Goal: Find specific page/section: Find specific page/section

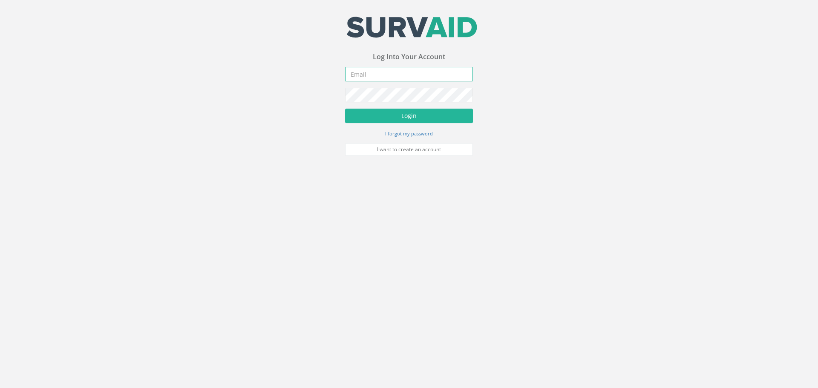
click at [362, 74] on input "email" at bounding box center [409, 74] width 128 height 14
type input "[PERSON_NAME][EMAIL_ADDRESS][PERSON_NAME][DOMAIN_NAME]"
click at [345, 109] on button "Login" at bounding box center [409, 116] width 128 height 14
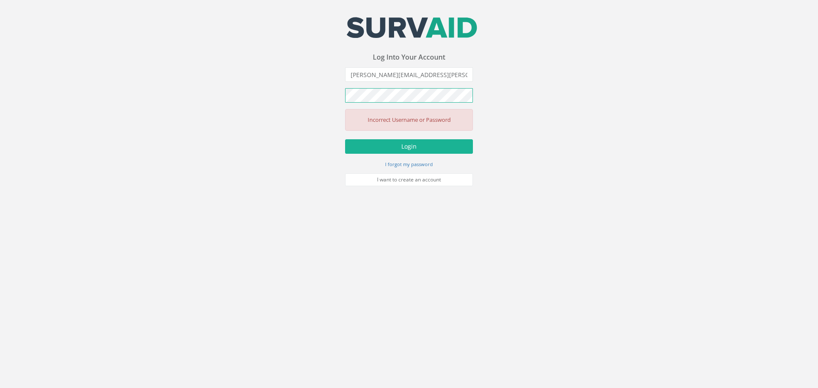
click at [295, 102] on div "Your email address was sucessfully verified - please login below to continue Yo…" at bounding box center [409, 93] width 818 height 186
click at [345, 139] on button "Login" at bounding box center [409, 146] width 128 height 14
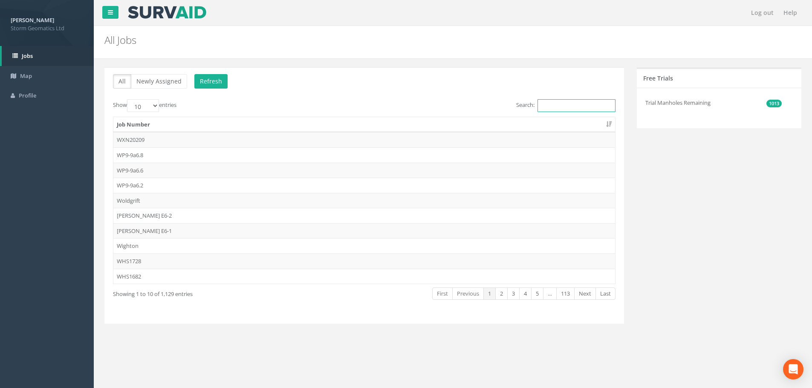
click at [540, 109] on input "Search:" at bounding box center [576, 105] width 78 height 13
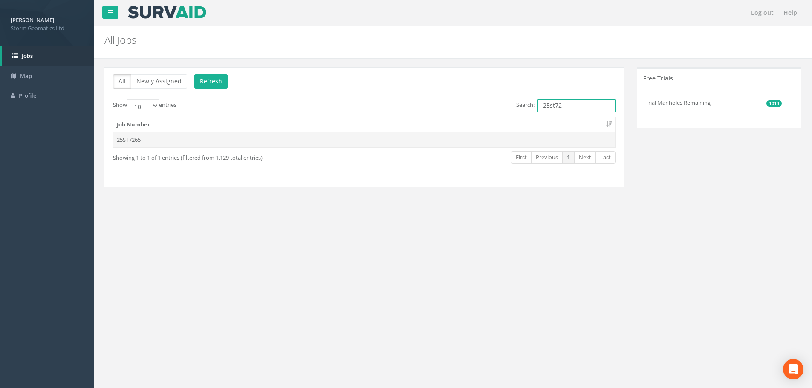
type input "25st72"
click at [146, 141] on td "25ST7265" at bounding box center [364, 139] width 502 height 15
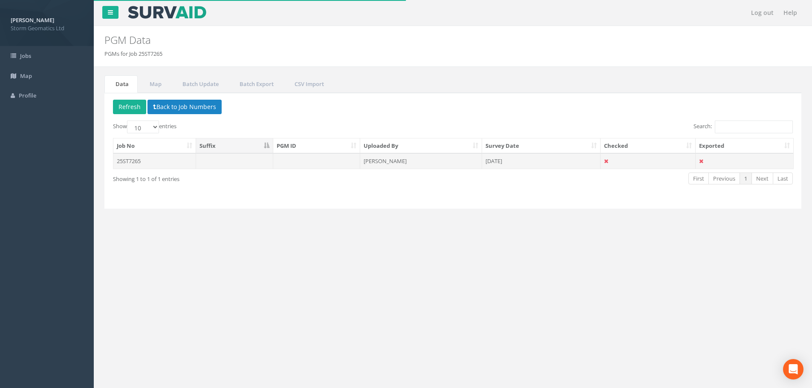
click at [181, 160] on td "25ST7265" at bounding box center [154, 160] width 83 height 15
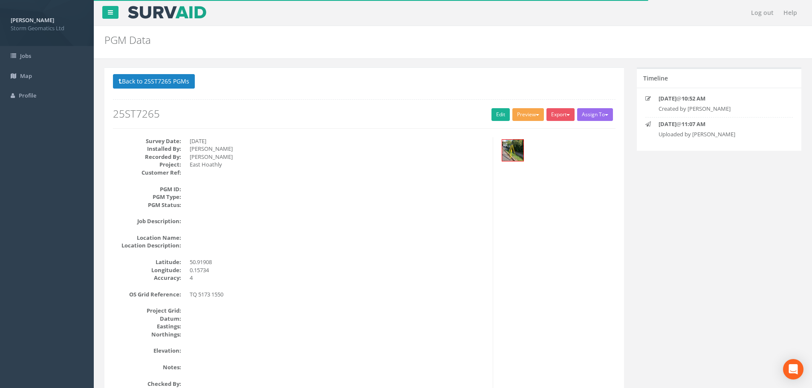
click at [531, 114] on button "Preview" at bounding box center [528, 114] width 32 height 13
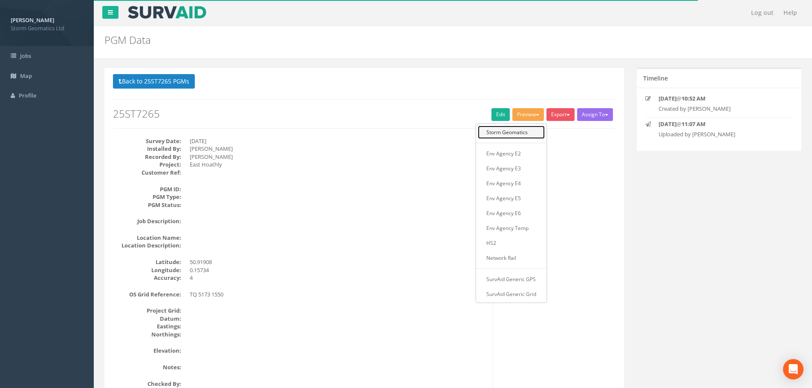
click at [518, 134] on link "Storm Geomatics" at bounding box center [511, 132] width 67 height 13
